Goal: Information Seeking & Learning: Learn about a topic

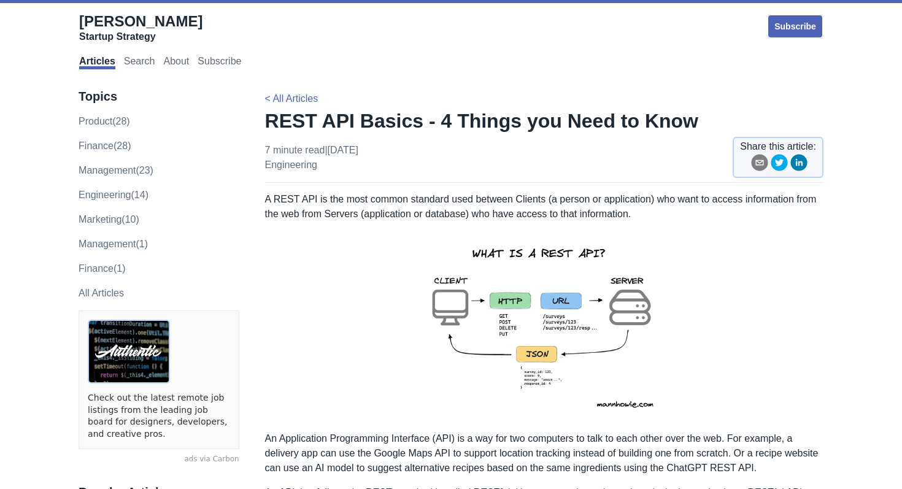
click at [529, 331] on img at bounding box center [544, 326] width 269 height 190
click at [525, 320] on img at bounding box center [544, 326] width 269 height 190
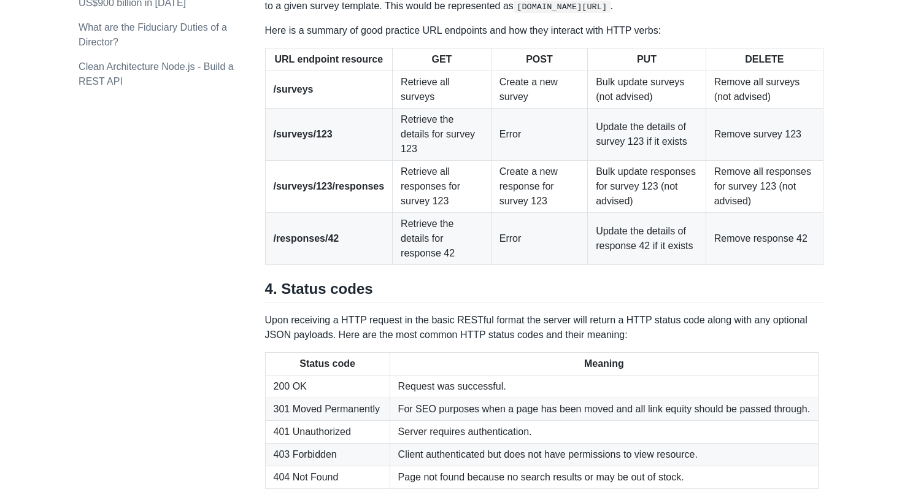
scroll to position [1599, 0]
drag, startPoint x: 282, startPoint y: 46, endPoint x: 370, endPoint y: 49, distance: 88.4
copy h2 "URL endpoints"
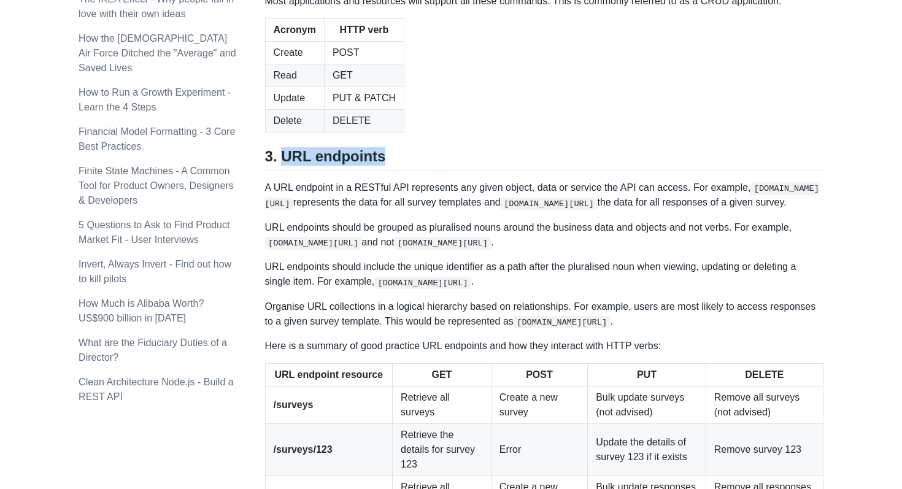
scroll to position [1286, 0]
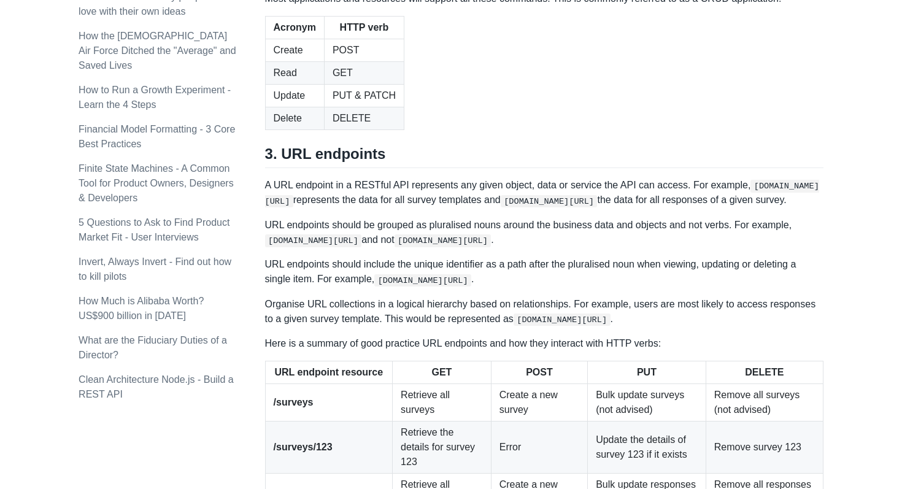
drag, startPoint x: 394, startPoint y: 101, endPoint x: 468, endPoint y: 179, distance: 107.6
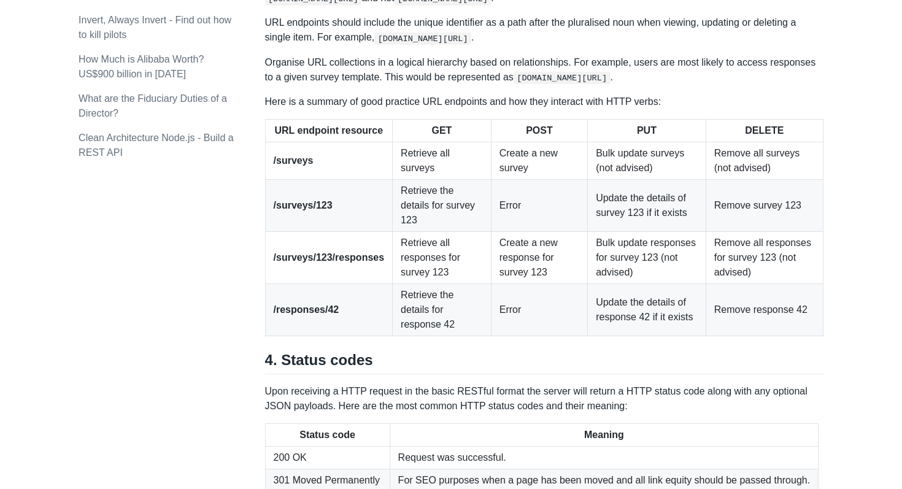
scroll to position [1530, 0]
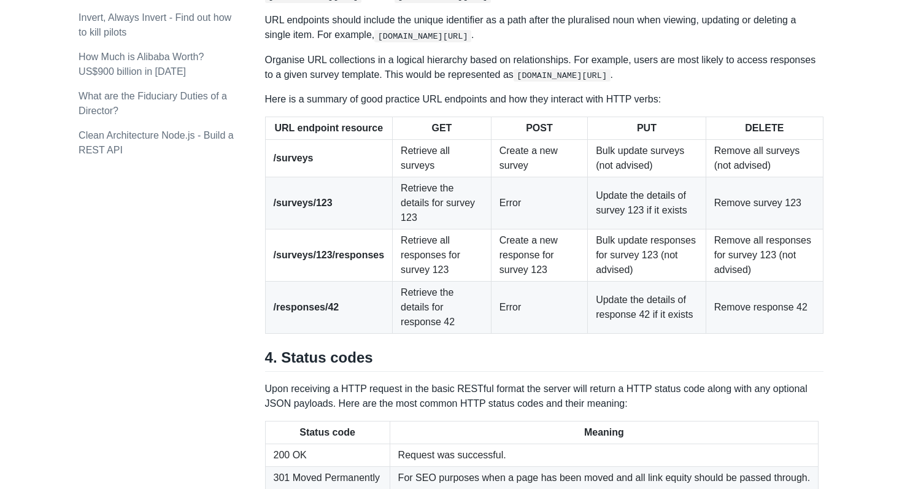
click at [723, 42] on p "URL endpoints should include the unique identifier as a path after the pluralis…" at bounding box center [544, 27] width 558 height 29
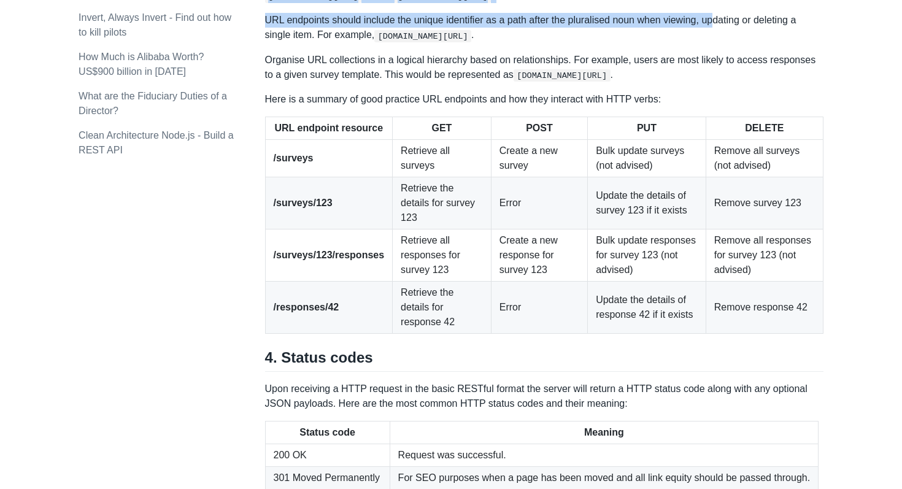
drag, startPoint x: 723, startPoint y: 234, endPoint x: 452, endPoint y: 134, distance: 288.6
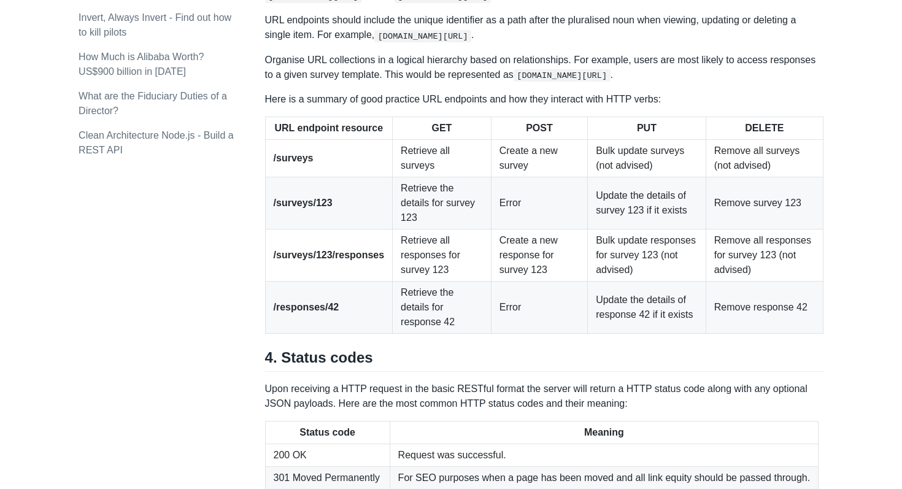
drag, startPoint x: 359, startPoint y: 147, endPoint x: 379, endPoint y: 176, distance: 35.4
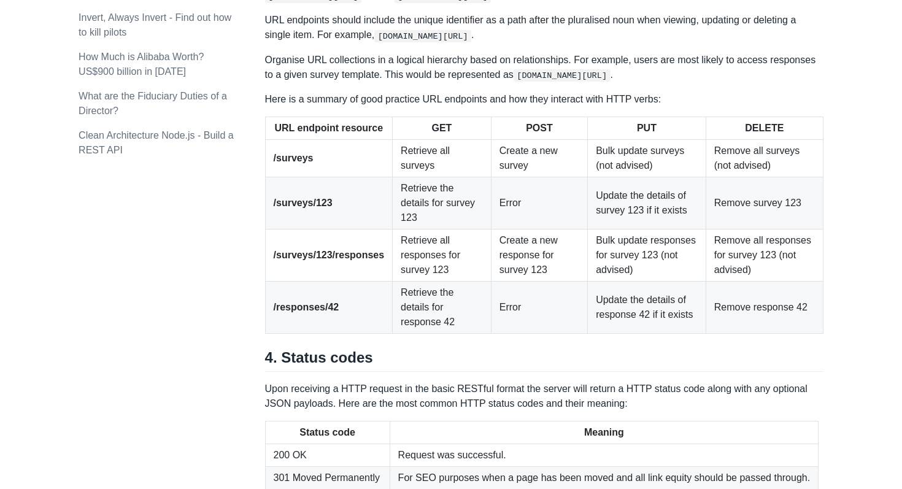
drag, startPoint x: 477, startPoint y: 148, endPoint x: 609, endPoint y: 164, distance: 133.4
drag, startPoint x: 750, startPoint y: 179, endPoint x: 697, endPoint y: 142, distance: 63.5
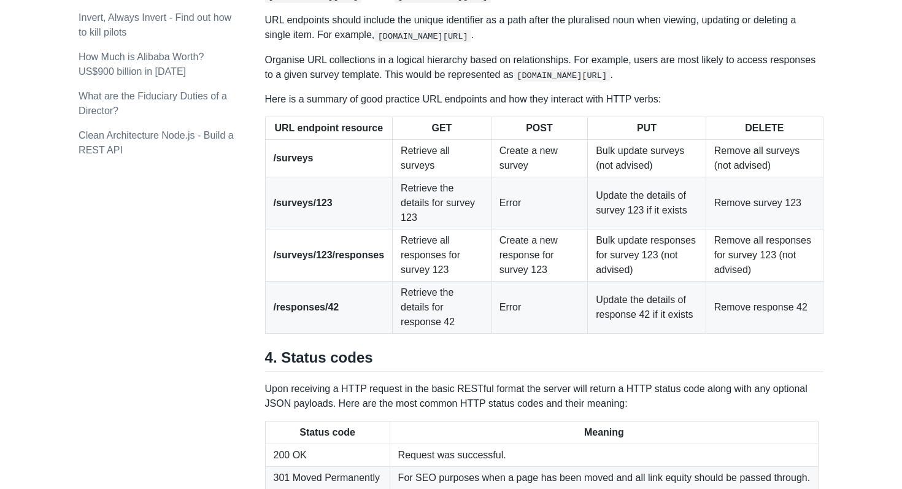
drag, startPoint x: 366, startPoint y: 145, endPoint x: 378, endPoint y: 167, distance: 26.1
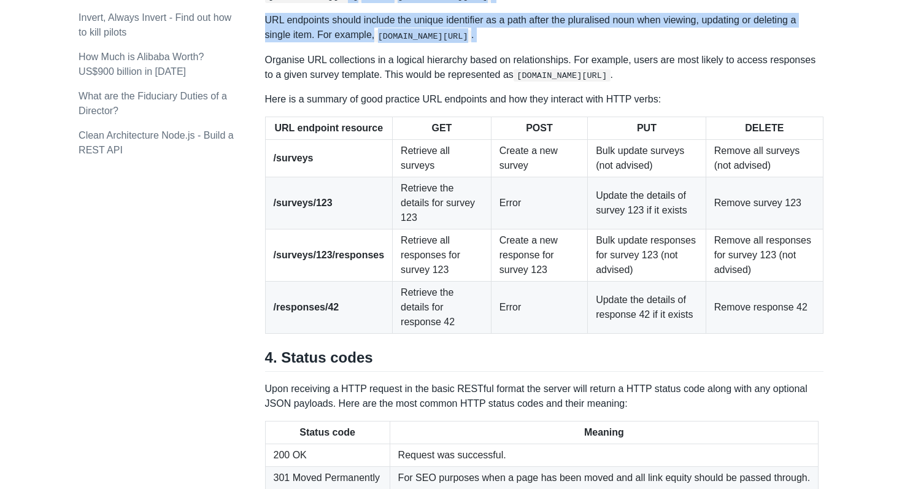
drag, startPoint x: 348, startPoint y: 214, endPoint x: 419, endPoint y: 264, distance: 86.3
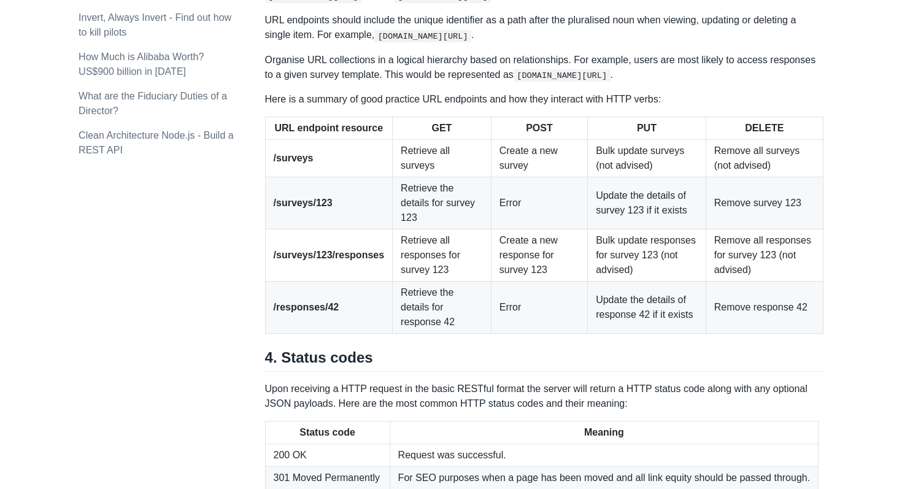
drag, startPoint x: 330, startPoint y: 204, endPoint x: 258, endPoint y: 200, distance: 71.9
copy p "URL endpoints"
click at [745, 82] on p "Organise URL collections in a logical hierarchy based on relationships. For exa…" at bounding box center [544, 67] width 558 height 29
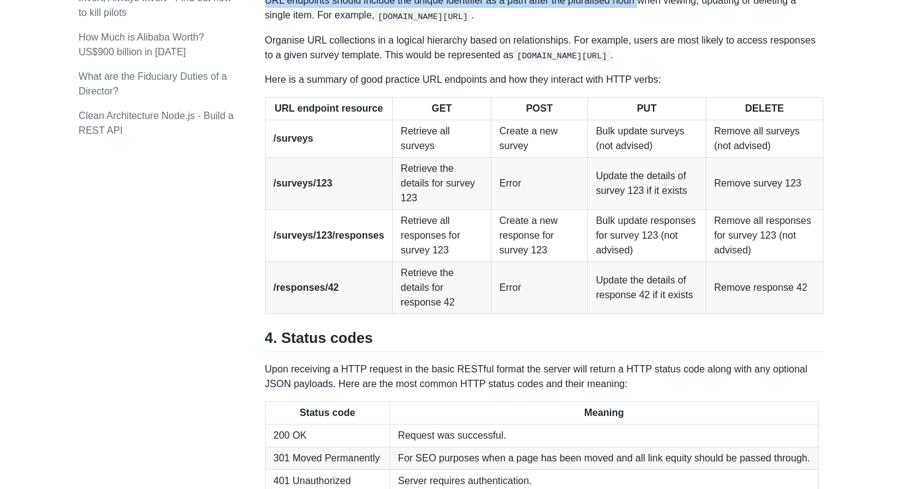
drag, startPoint x: 450, startPoint y: 180, endPoint x: 648, endPoint y: 225, distance: 203.9
click at [648, 23] on p "URL endpoints should include the unique identifier as a path after the pluralis…" at bounding box center [544, 7] width 558 height 29
drag, startPoint x: 345, startPoint y: 174, endPoint x: 344, endPoint y: 226, distance: 52.8
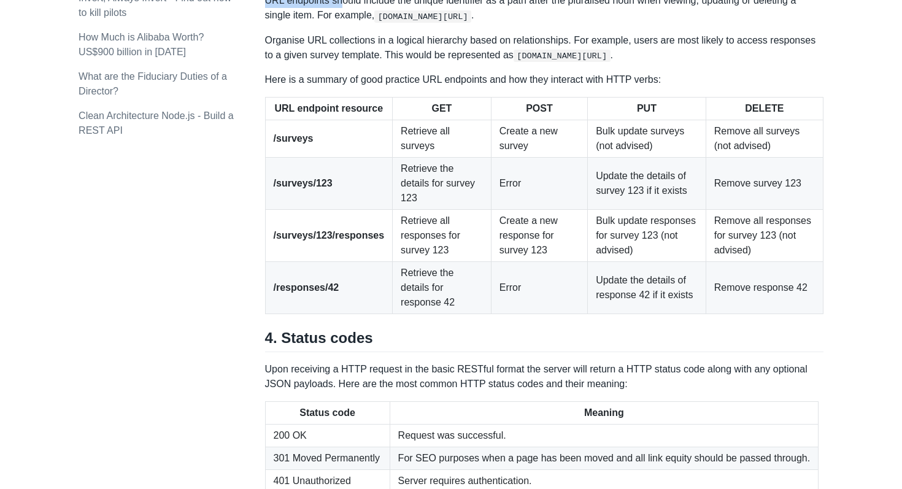
click at [344, 23] on p "URL endpoints should include the unique identifier as a path after the pluralis…" at bounding box center [544, 7] width 558 height 29
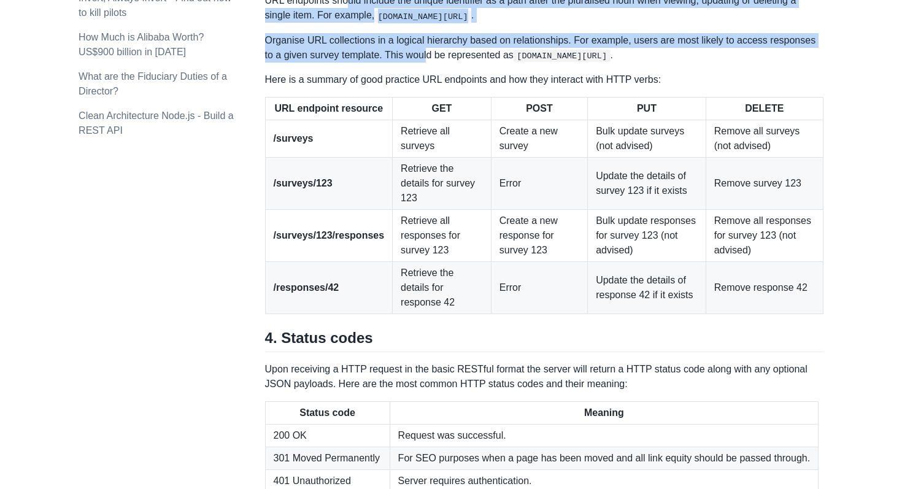
drag, startPoint x: 350, startPoint y: 227, endPoint x: 429, endPoint y: 269, distance: 89.7
click at [429, 63] on p "Organise URL collections in a logical hierarchy based on relationships. For exa…" at bounding box center [544, 47] width 558 height 29
drag, startPoint x: 414, startPoint y: 226, endPoint x: 470, endPoint y: 277, distance: 75.6
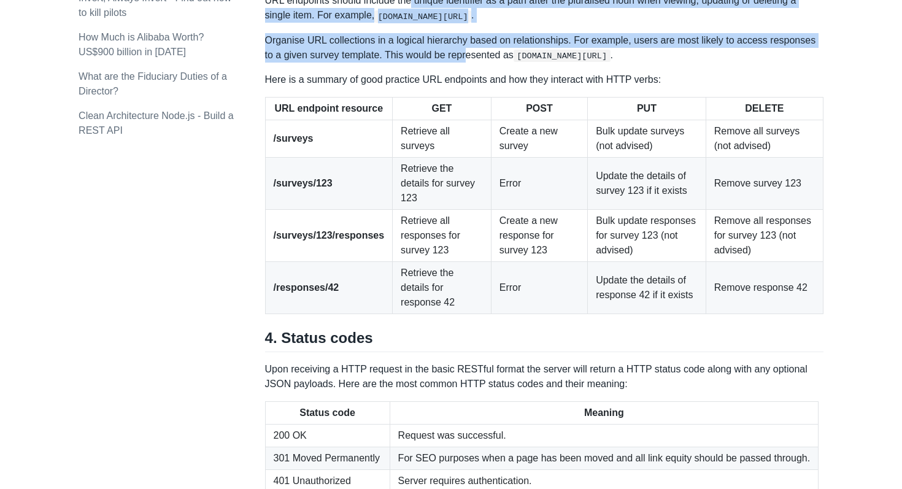
click at [470, 63] on p "Organise URL collections in a logical hierarchy based on relationships. For exa…" at bounding box center [544, 47] width 558 height 29
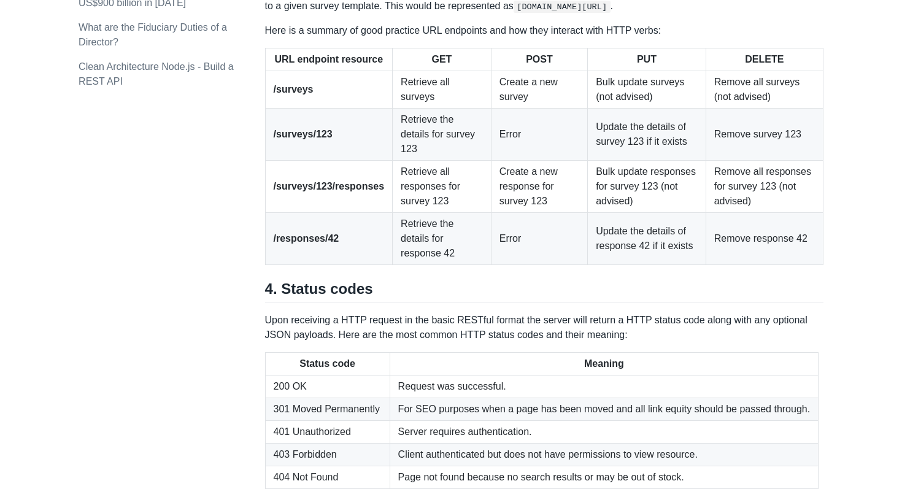
scroll to position [1585, 0]
